Goal: Transaction & Acquisition: Book appointment/travel/reservation

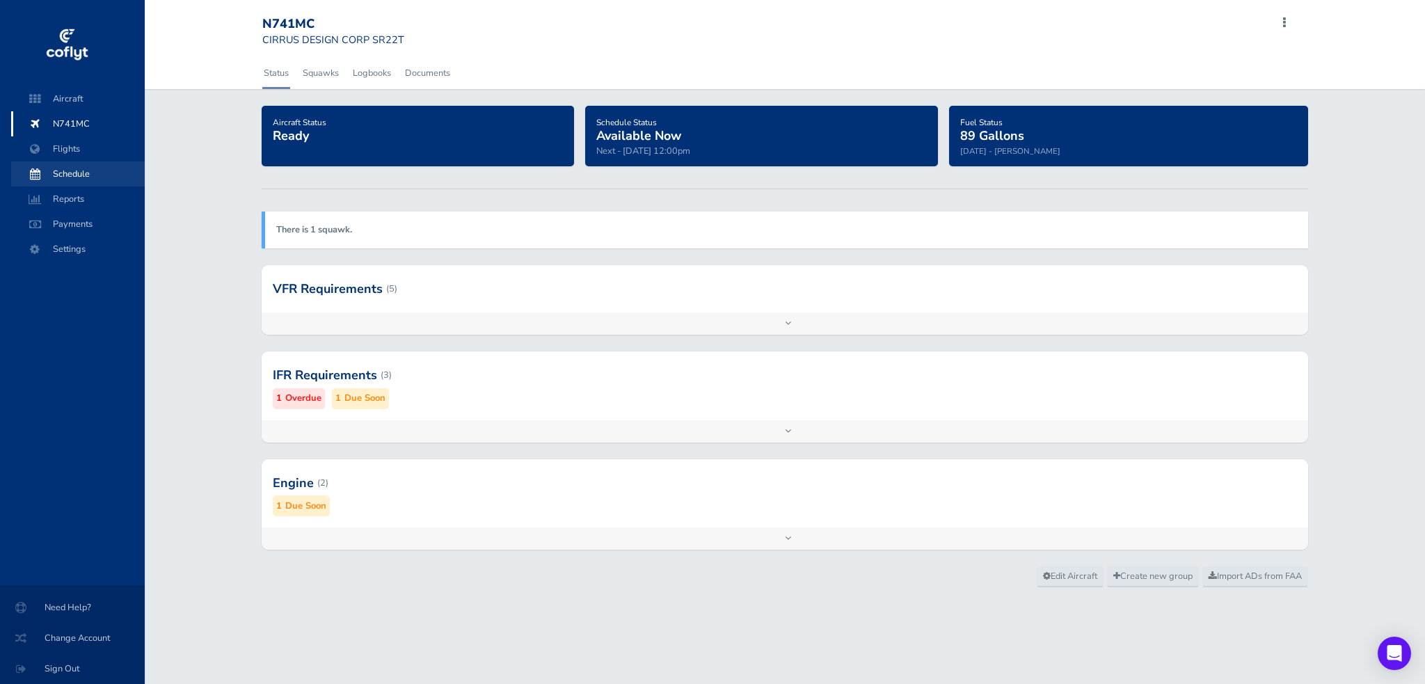
click at [78, 174] on span "Schedule" at bounding box center [78, 173] width 106 height 25
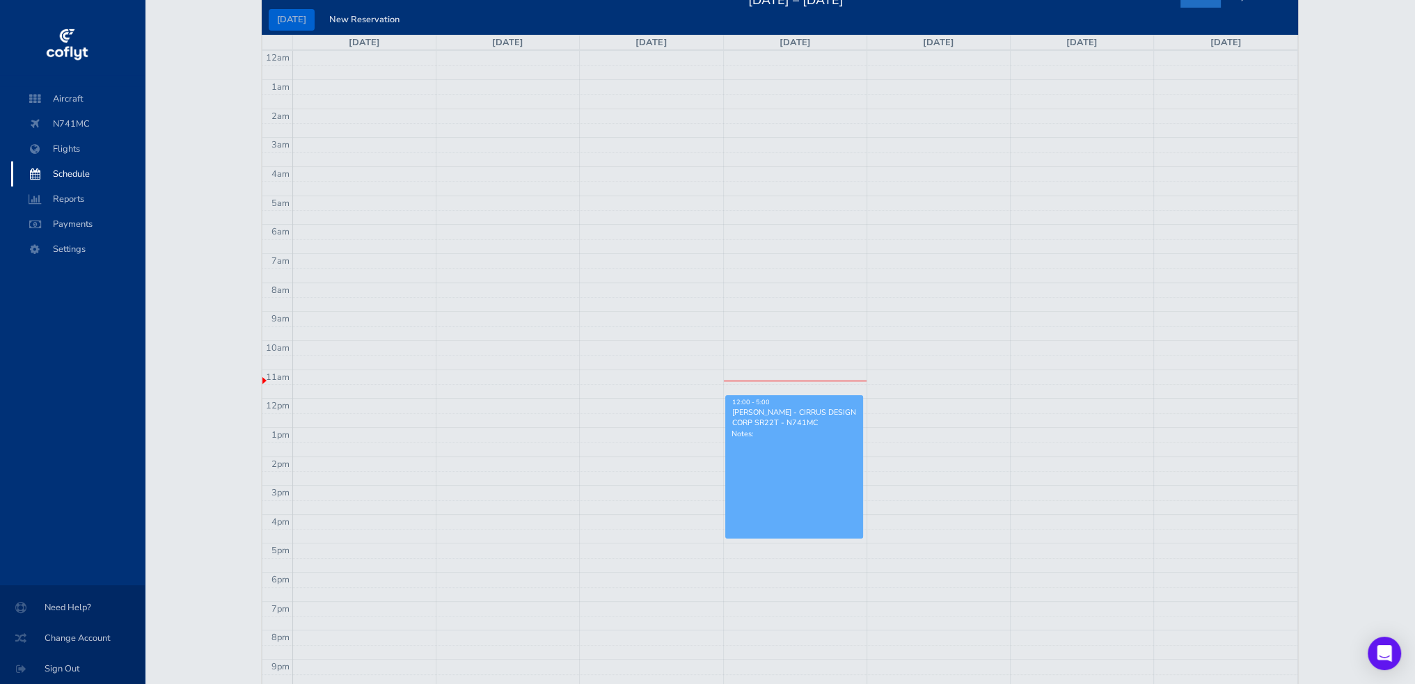
scroll to position [70, 0]
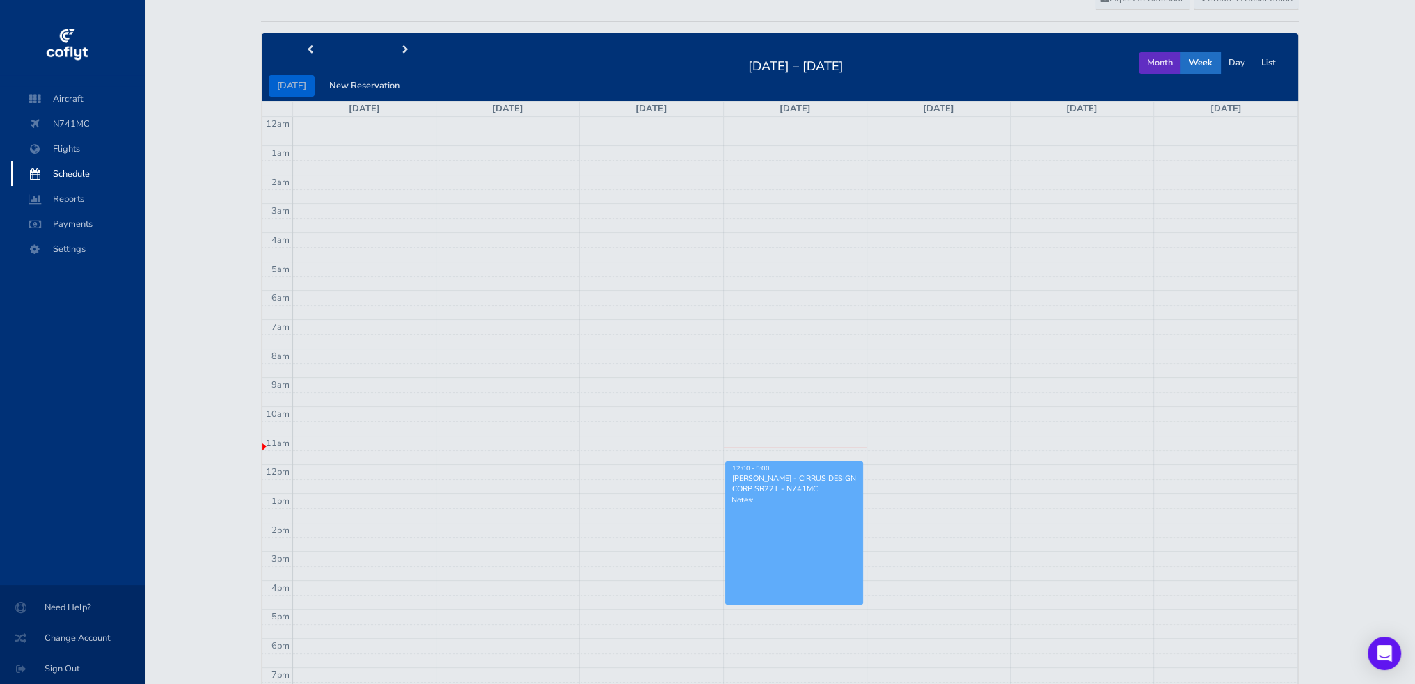
click at [1155, 65] on button "Month" at bounding box center [1159, 63] width 42 height 22
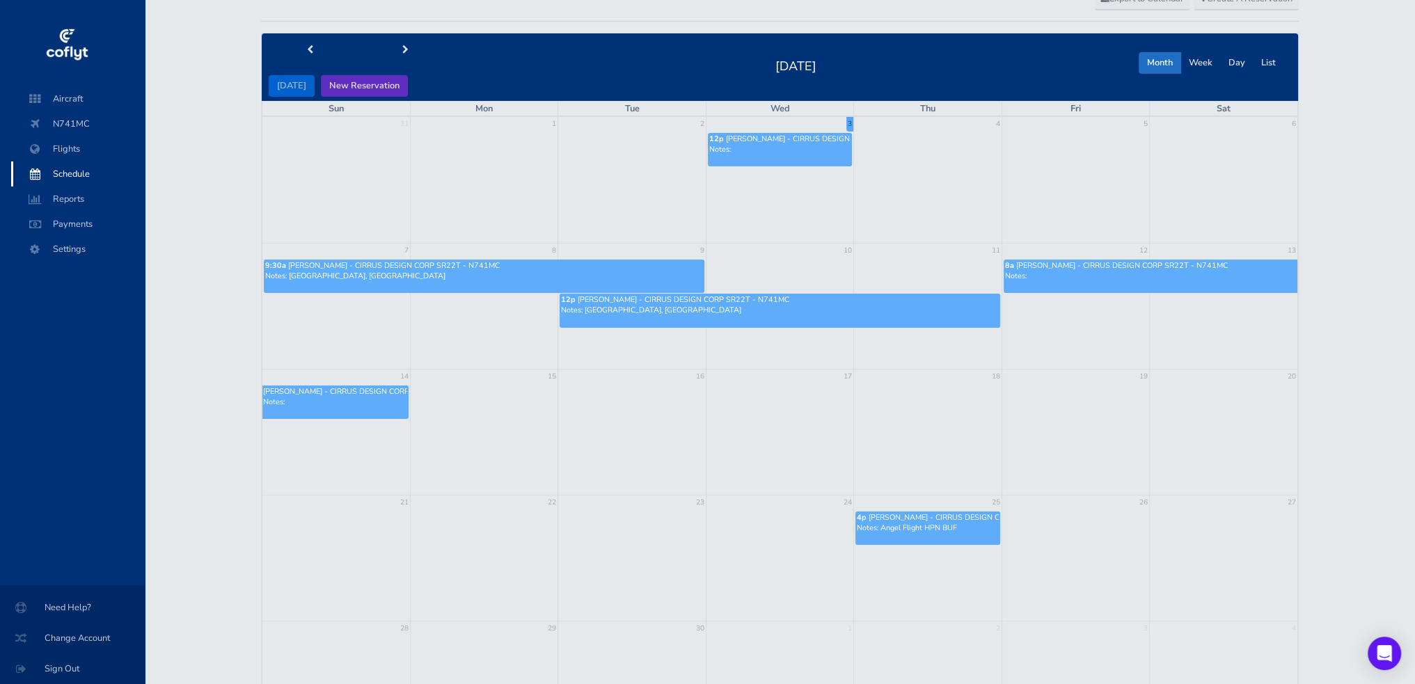
click at [385, 88] on button "New Reservation" at bounding box center [364, 86] width 87 height 22
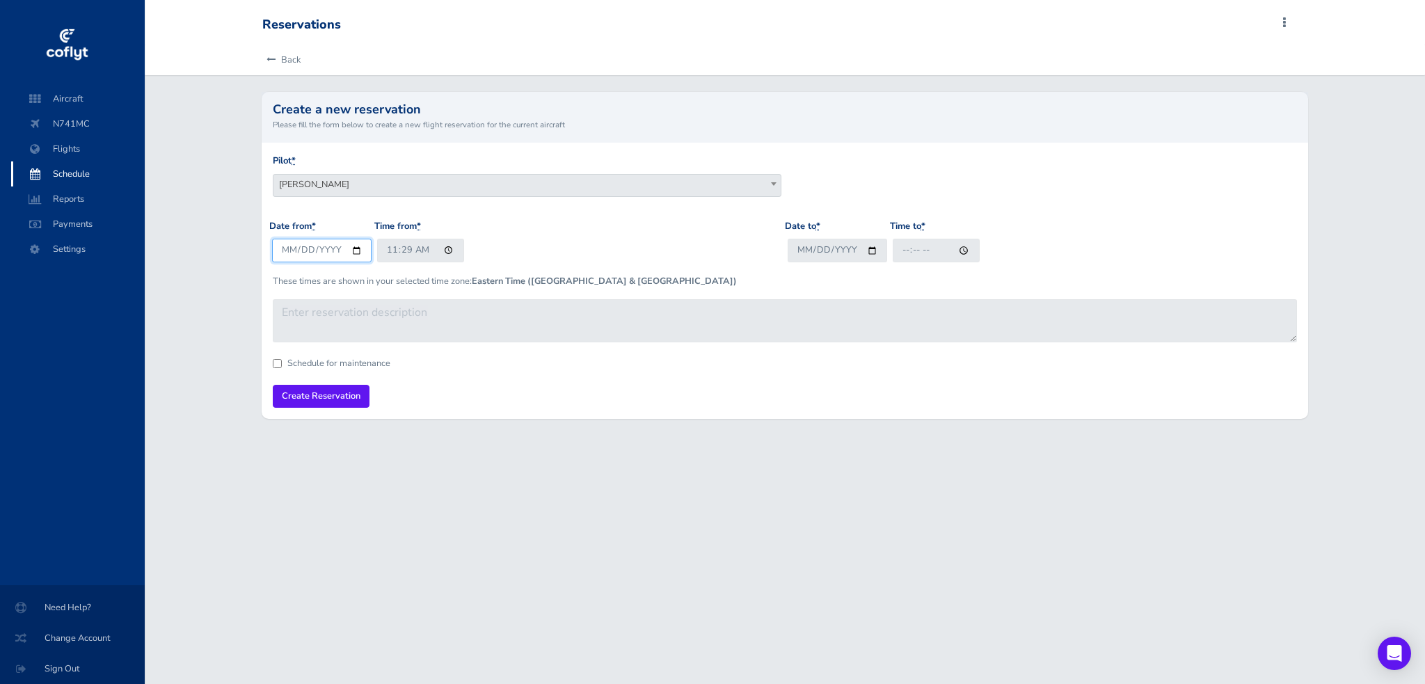
click at [353, 253] on input "[DATE]" at bounding box center [322, 250] width 100 height 23
type input "[DATE]"
click at [449, 248] on input "11:29" at bounding box center [420, 250] width 87 height 23
type input "07:30"
click at [603, 228] on div "Date from * 2025-09-15 Time from * 07:30" at bounding box center [527, 246] width 516 height 54
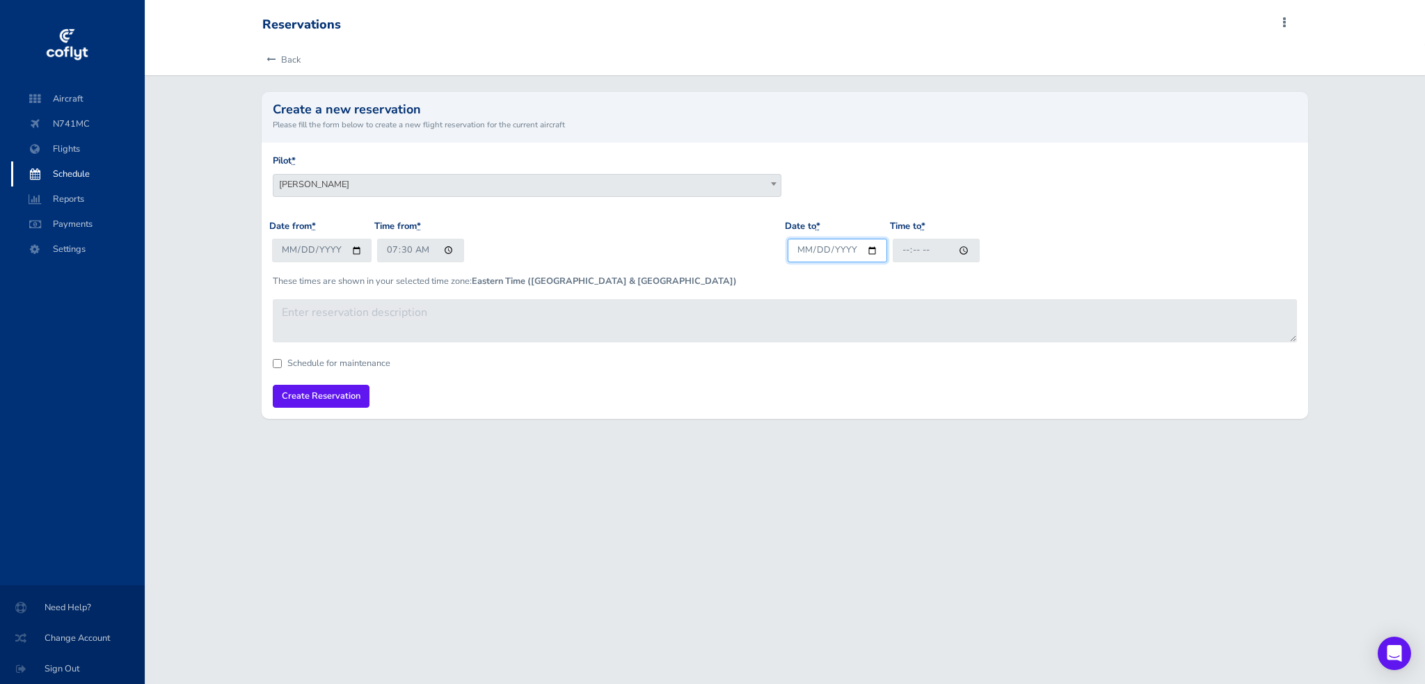
click at [870, 253] on input "Date to *" at bounding box center [838, 250] width 100 height 23
type input "2025-09-16"
click at [935, 253] on input "Time to *" at bounding box center [936, 250] width 87 height 23
click at [904, 251] on input "Time to *" at bounding box center [936, 250] width 87 height 23
type input "18:30"
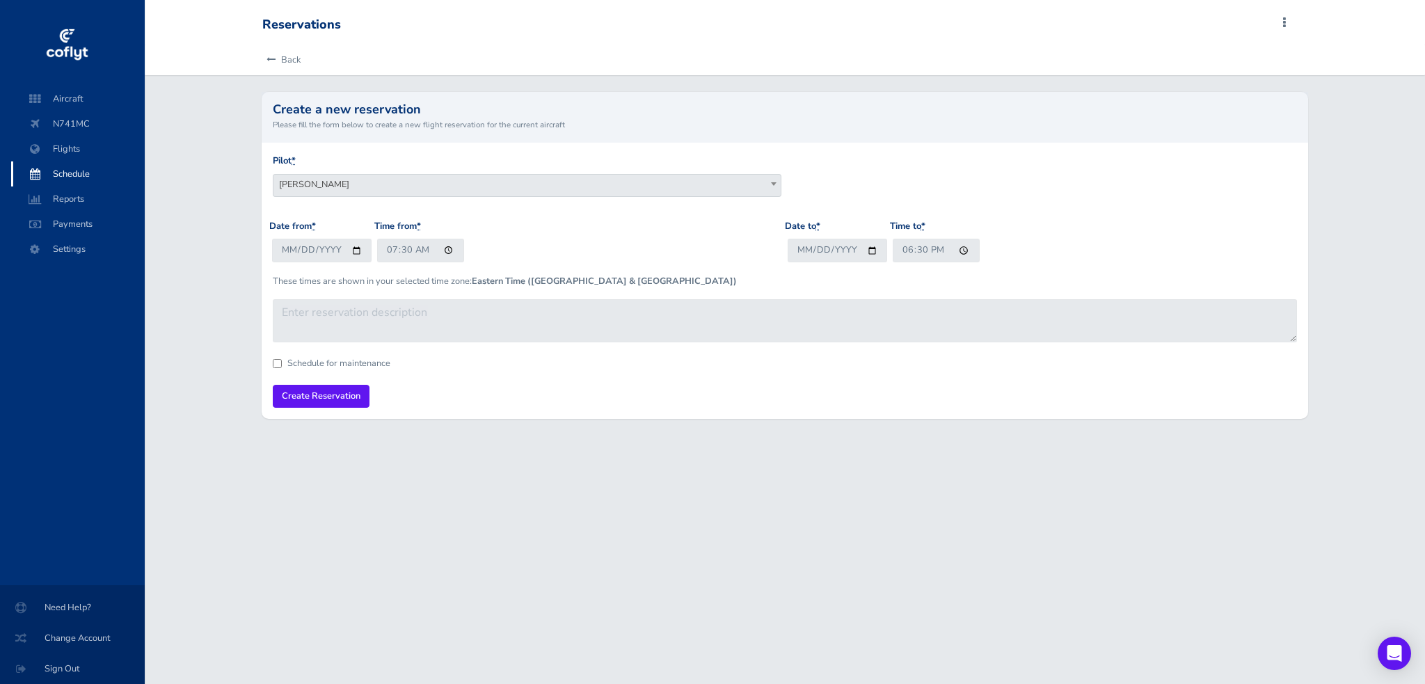
click at [1033, 234] on div "Date to * 2025-09-16 Time to * 18:30" at bounding box center [1043, 246] width 516 height 54
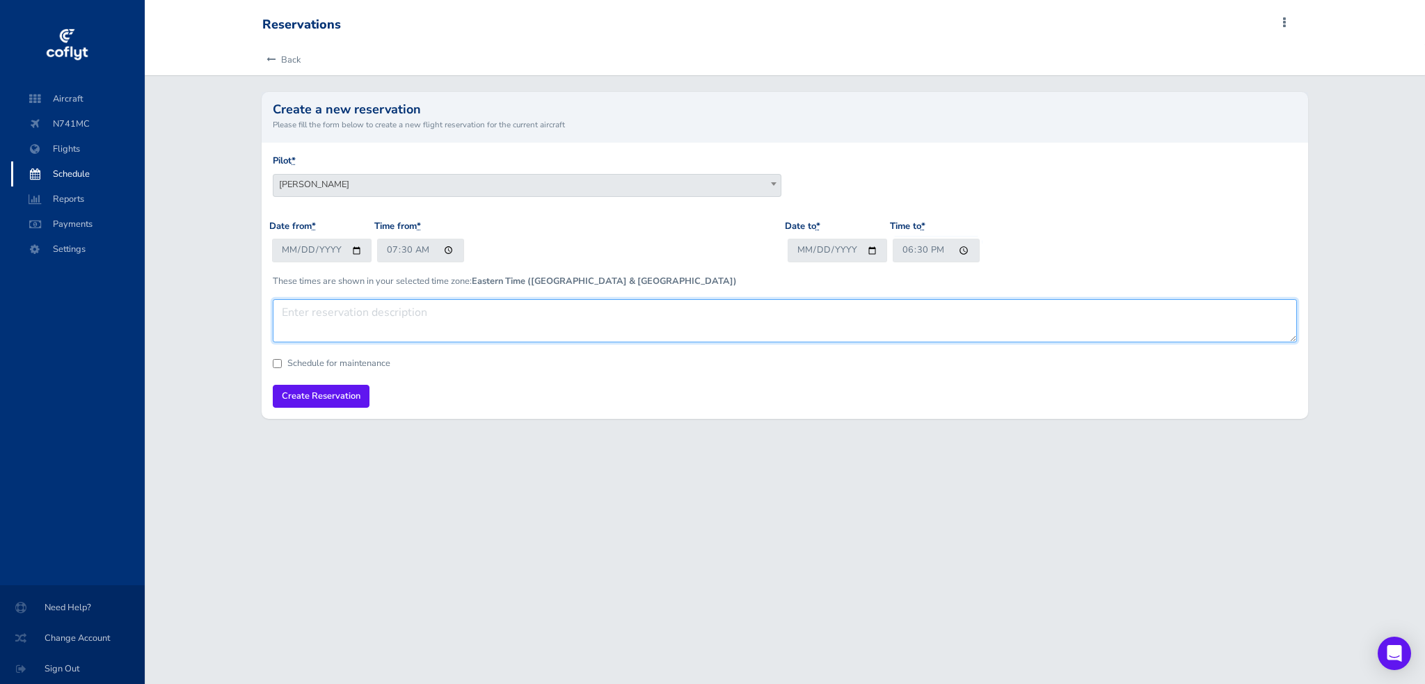
click at [692, 335] on textarea at bounding box center [785, 320] width 1024 height 43
type textarea "Jamestown. NY"
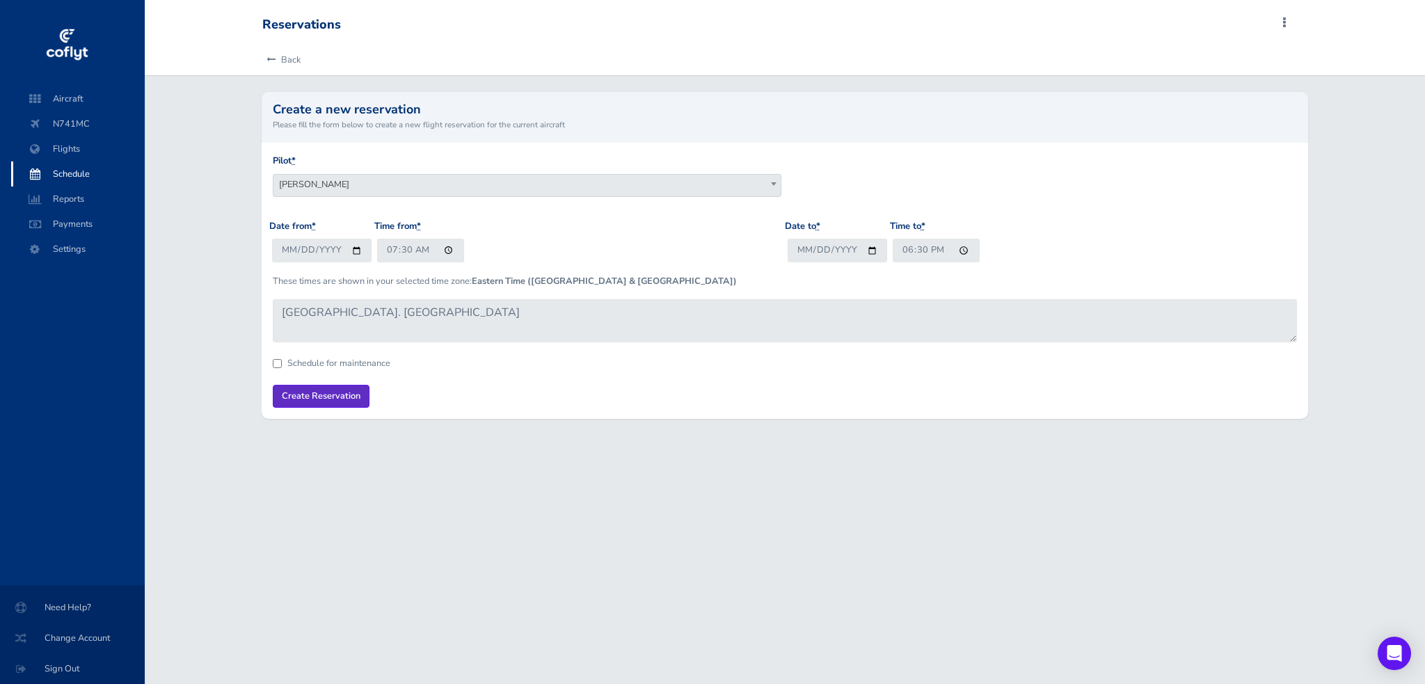
click at [346, 392] on input "Create Reservation" at bounding box center [321, 396] width 97 height 23
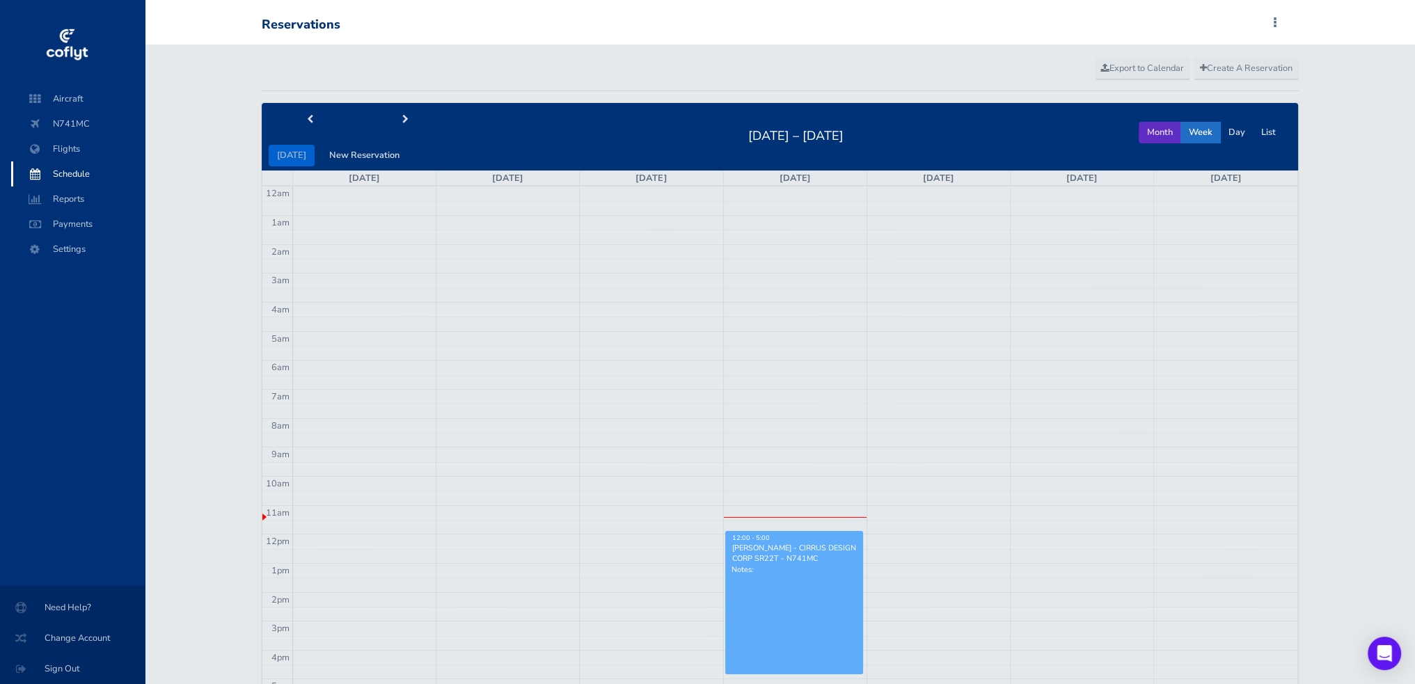
click at [1158, 133] on button "Month" at bounding box center [1159, 133] width 42 height 22
